Goal: Find specific page/section: Find specific page/section

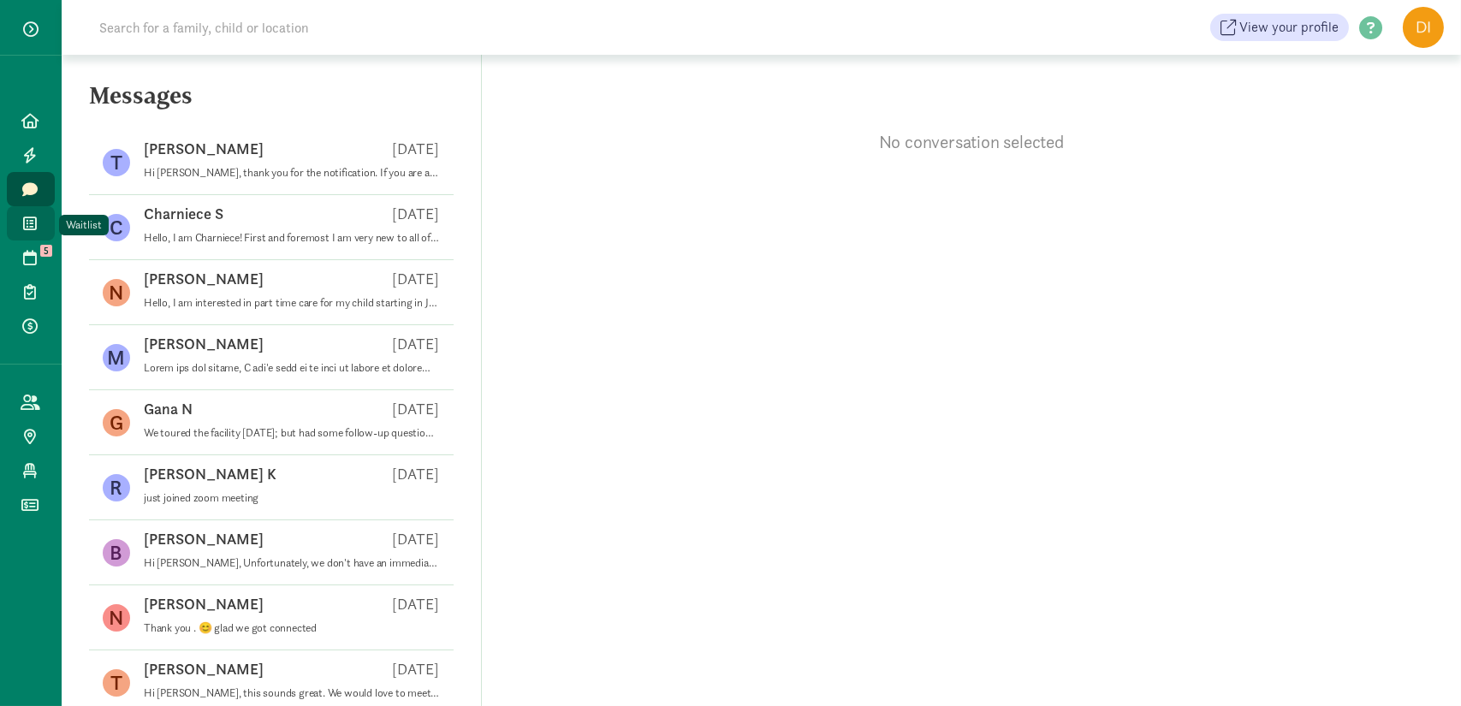
click at [33, 220] on icon at bounding box center [31, 223] width 14 height 15
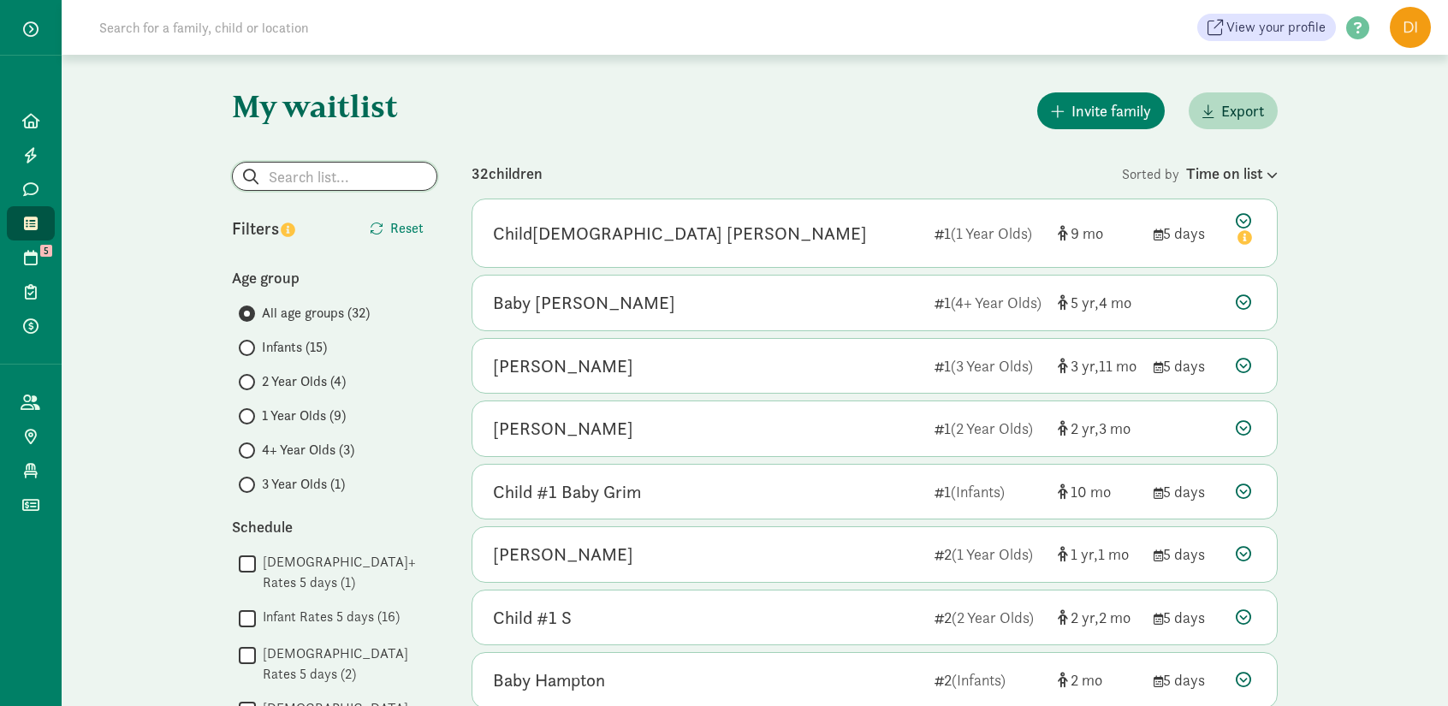
click at [350, 176] on input "search" at bounding box center [335, 176] width 204 height 27
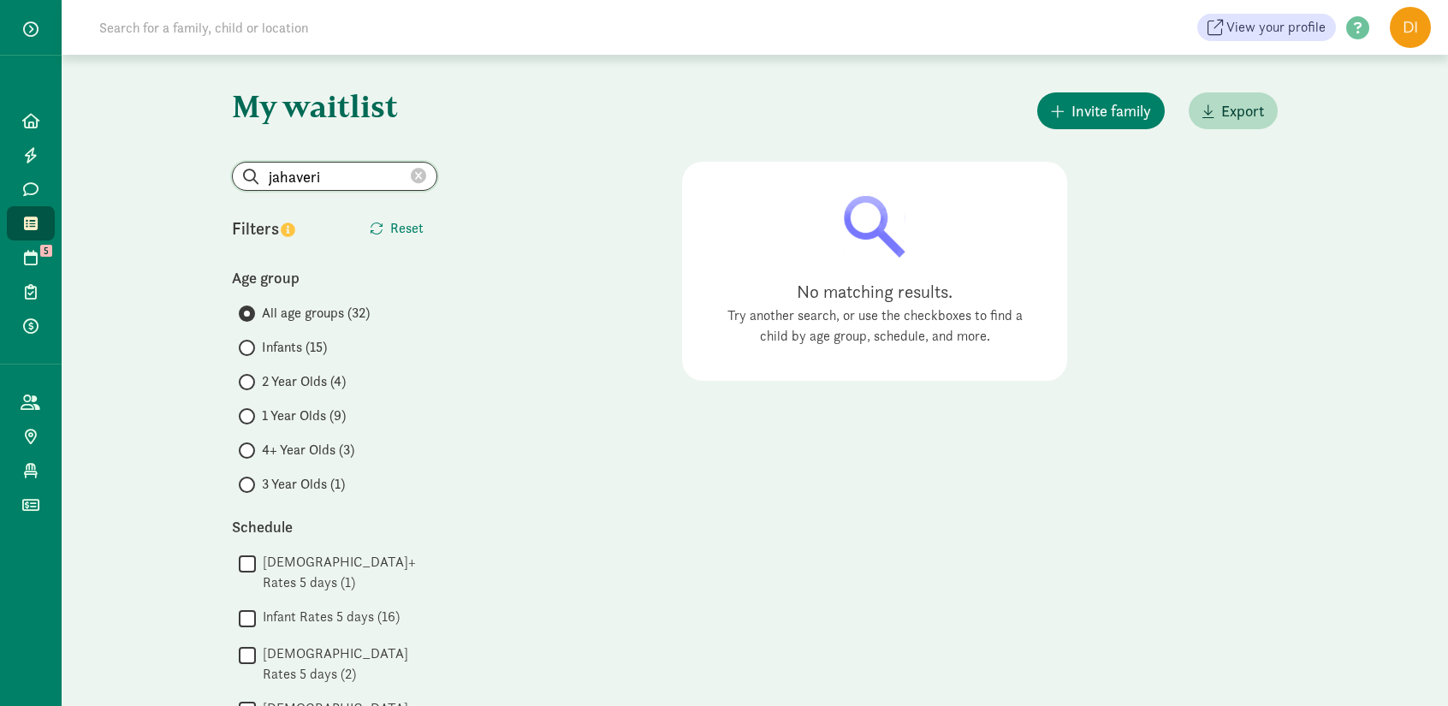
drag, startPoint x: 338, startPoint y: 189, endPoint x: 181, endPoint y: 176, distance: 158.0
click at [181, 176] on div "My waitlist Invite family Export Show filters jahaveri Filters Reset Age group …" at bounding box center [755, 685] width 1387 height 1261
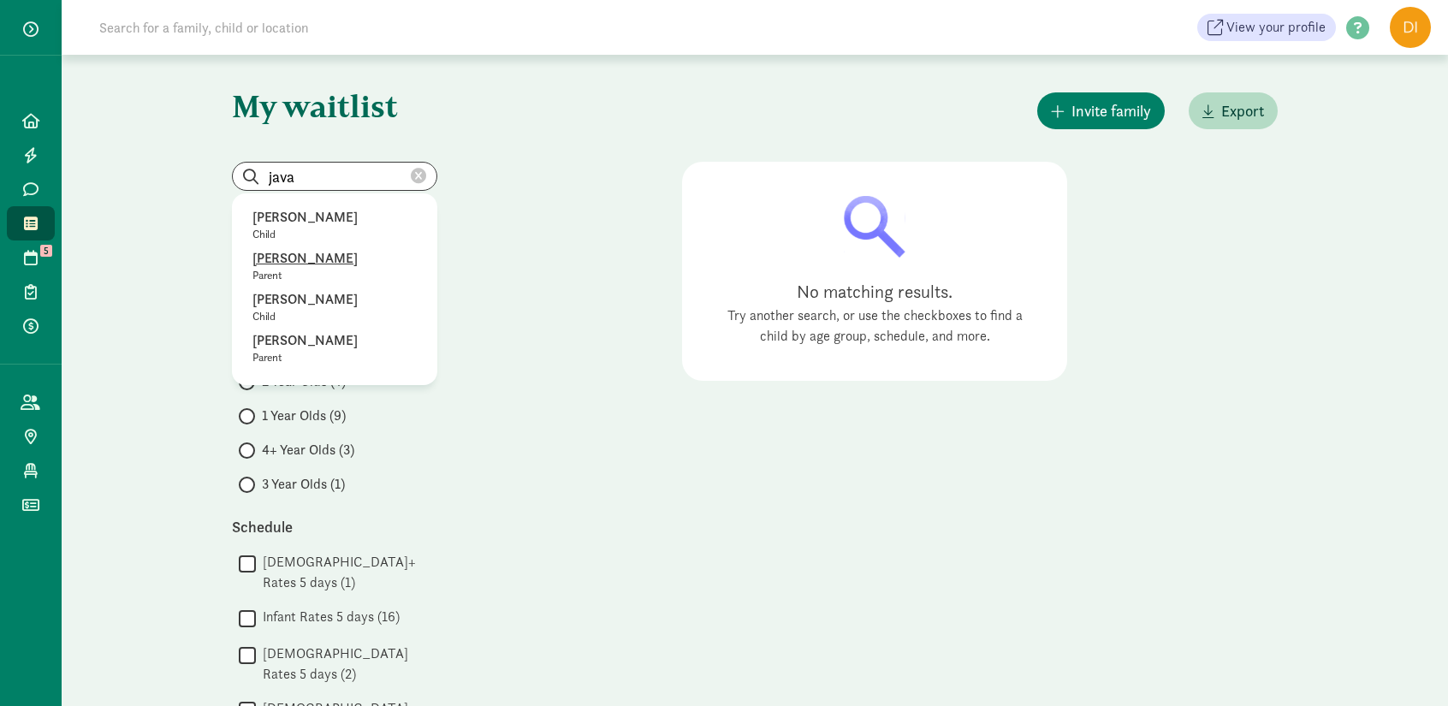
click at [298, 263] on p "[PERSON_NAME]" at bounding box center [335, 258] width 164 height 21
type input "[PERSON_NAME]"
